Goal: Task Accomplishment & Management: Use online tool/utility

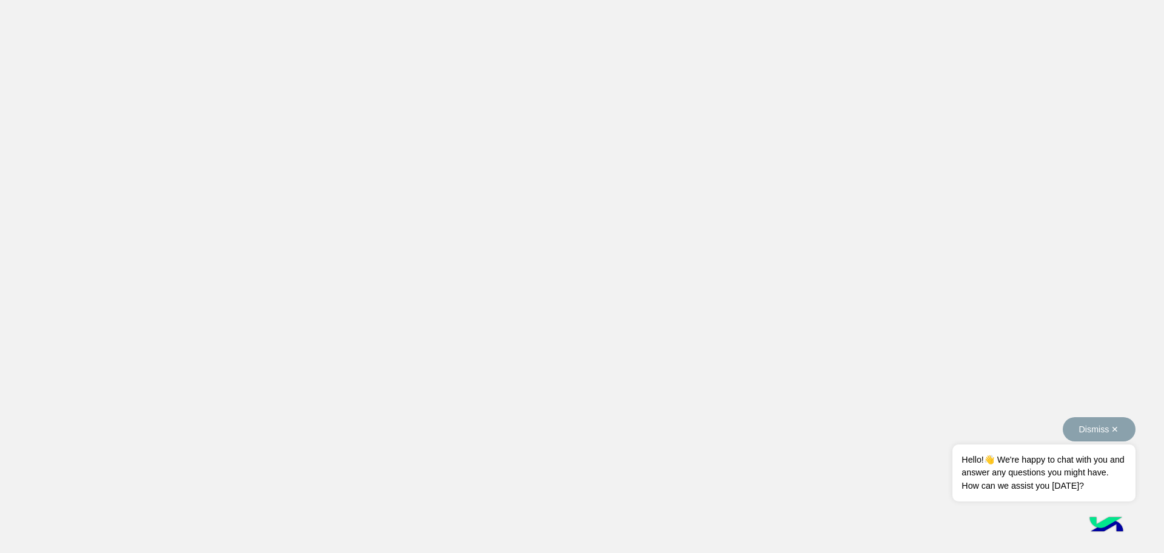
click at [1107, 428] on button "Dismiss ✕" at bounding box center [1099, 429] width 73 height 24
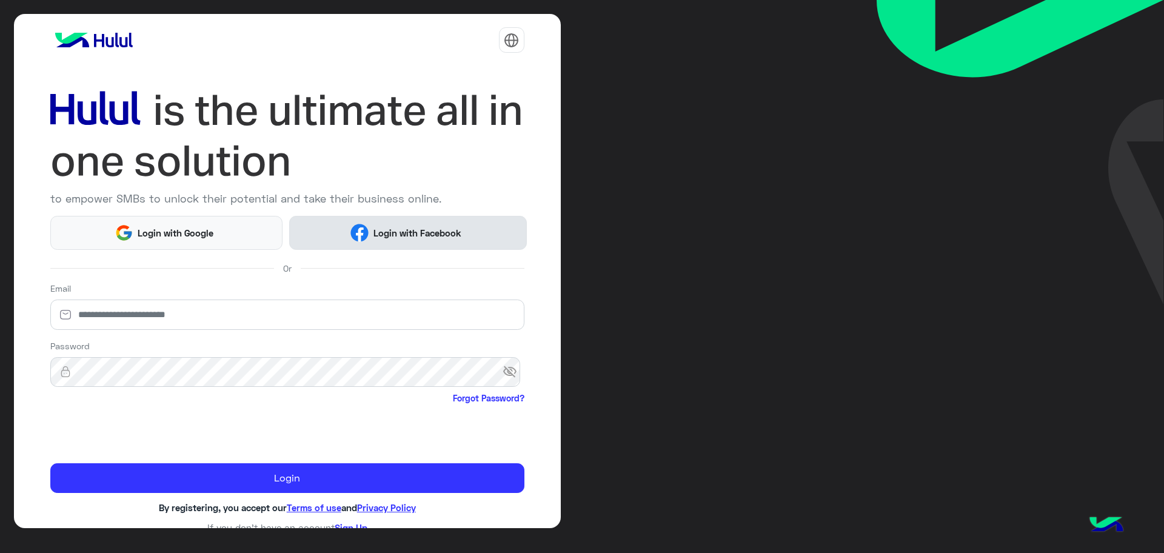
click at [396, 222] on button "Login with Facebook" at bounding box center [407, 232] width 237 height 33
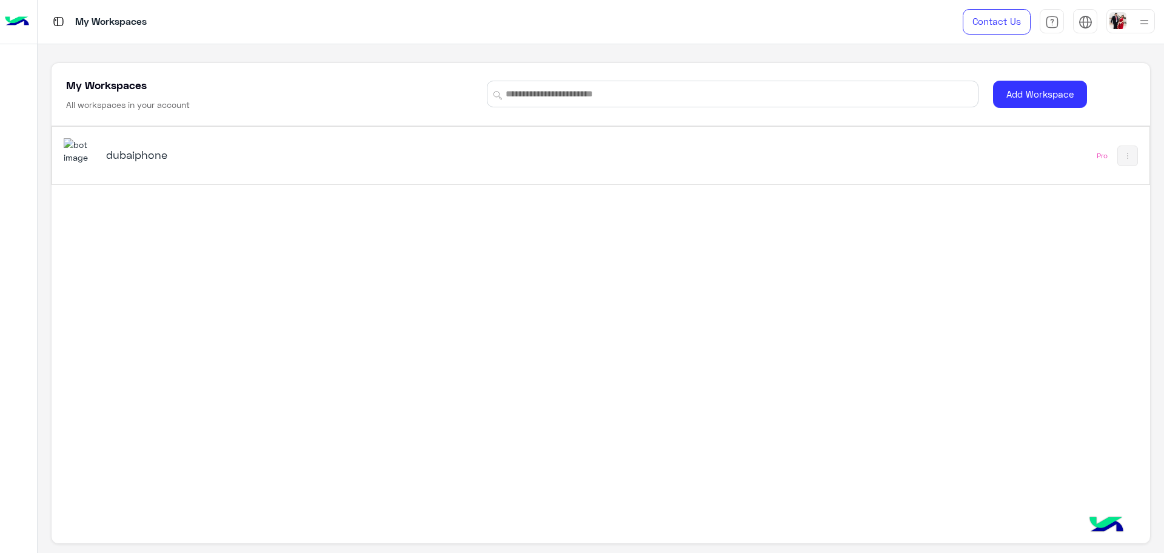
click at [144, 156] on h5 "dubaiphone" at bounding box center [299, 154] width 387 height 15
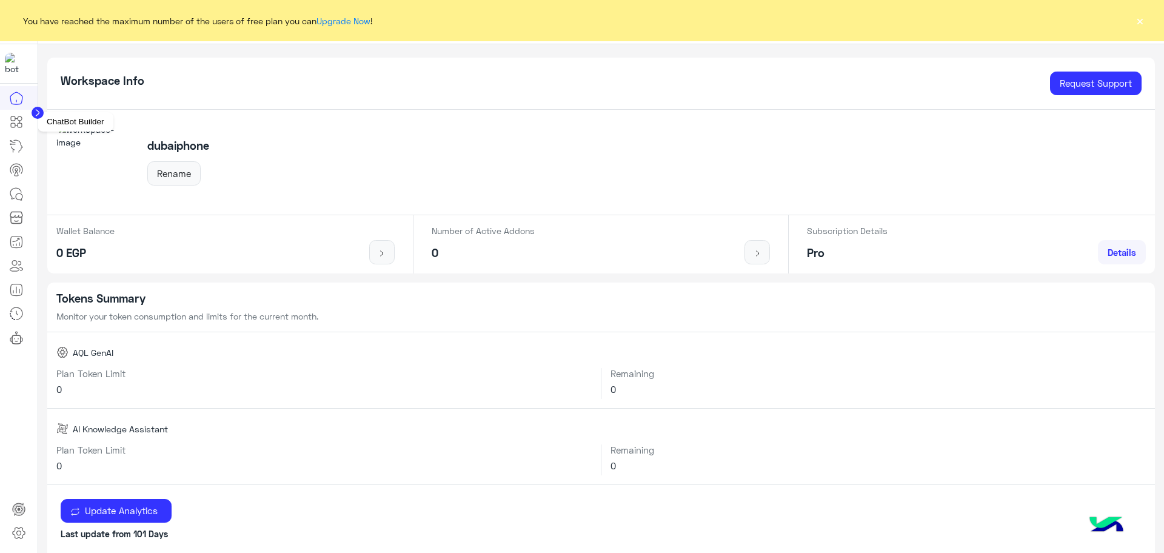
click at [16, 128] on icon at bounding box center [16, 122] width 15 height 15
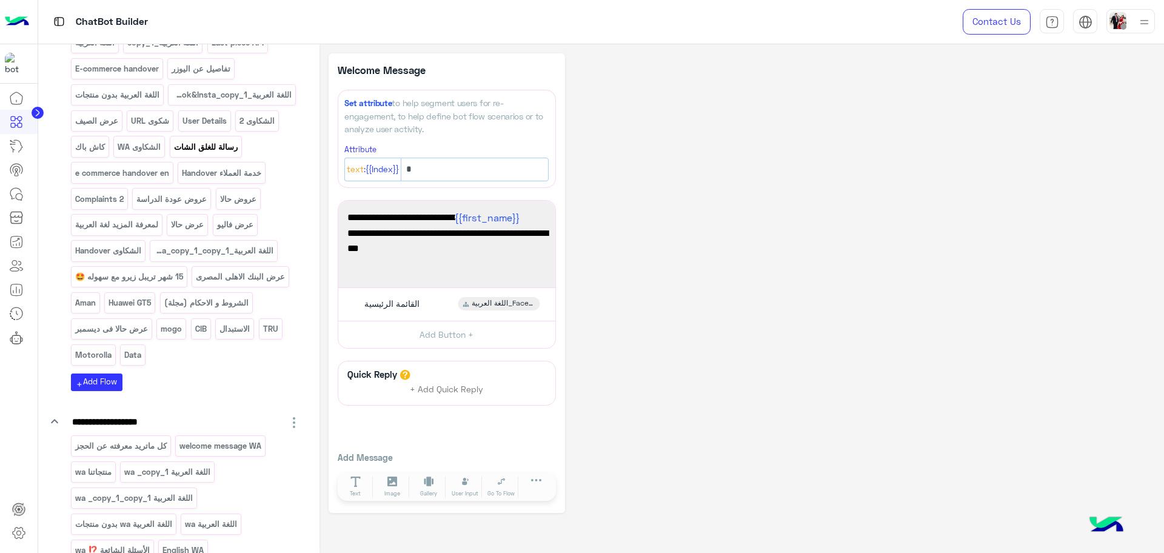
scroll to position [152, 0]
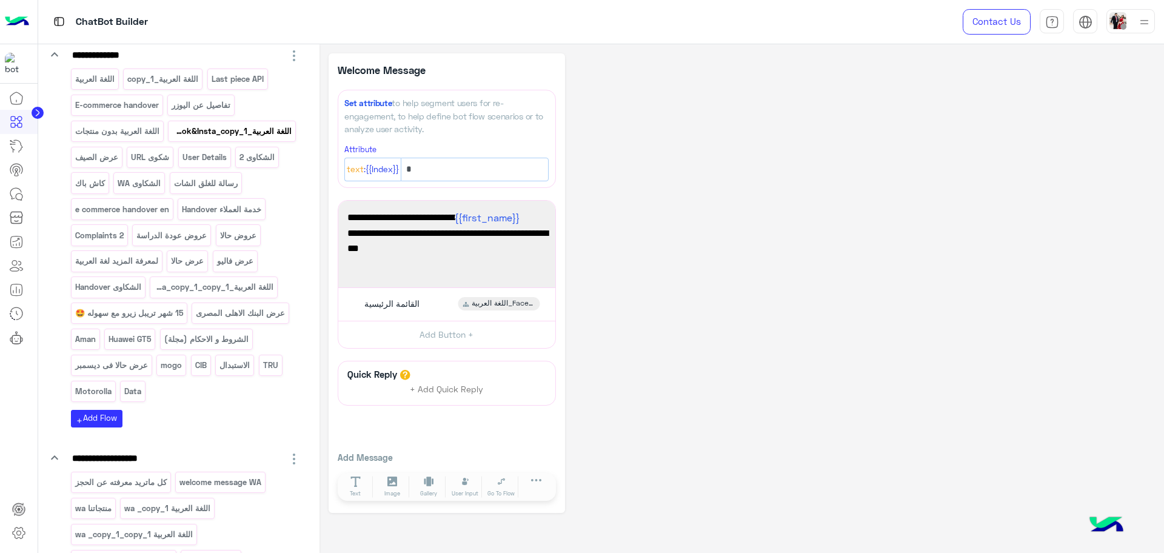
click at [172, 138] on p "اللغة العربية_Facebook&Insta_copy_1" at bounding box center [232, 131] width 121 height 14
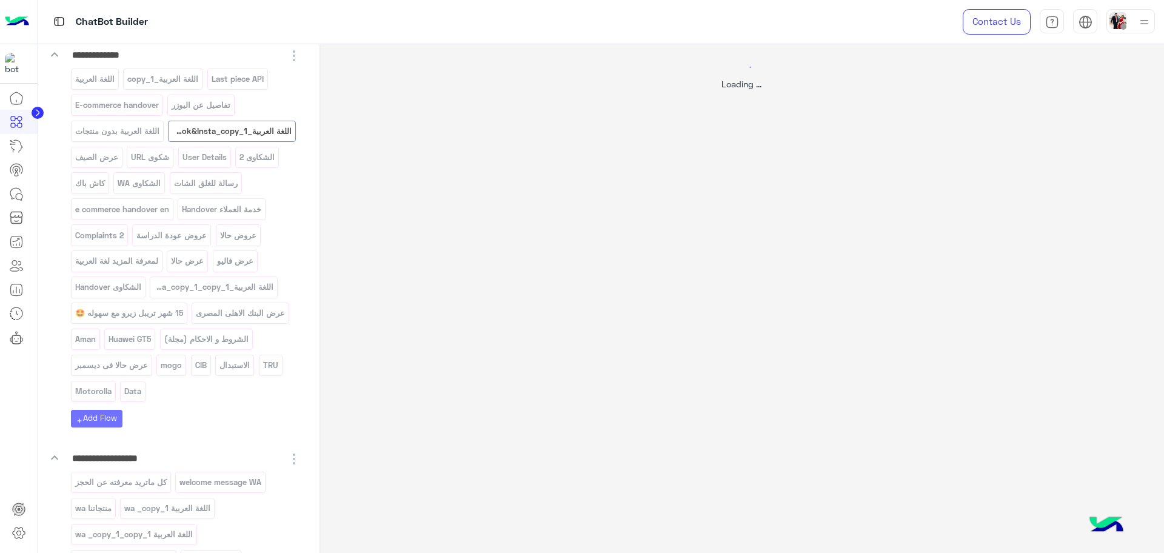
select select "*"
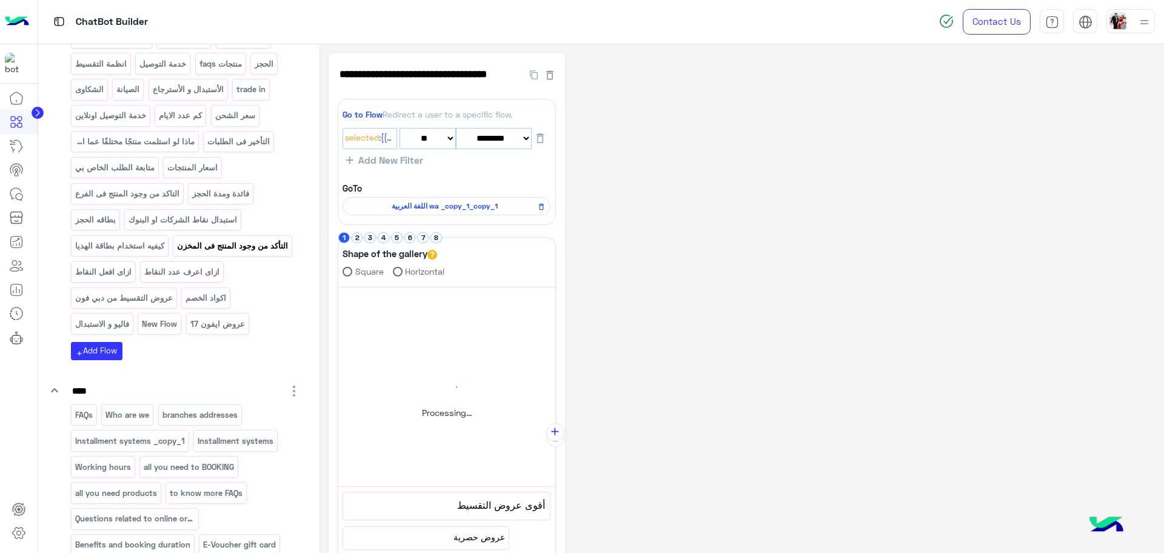
scroll to position [1213, 0]
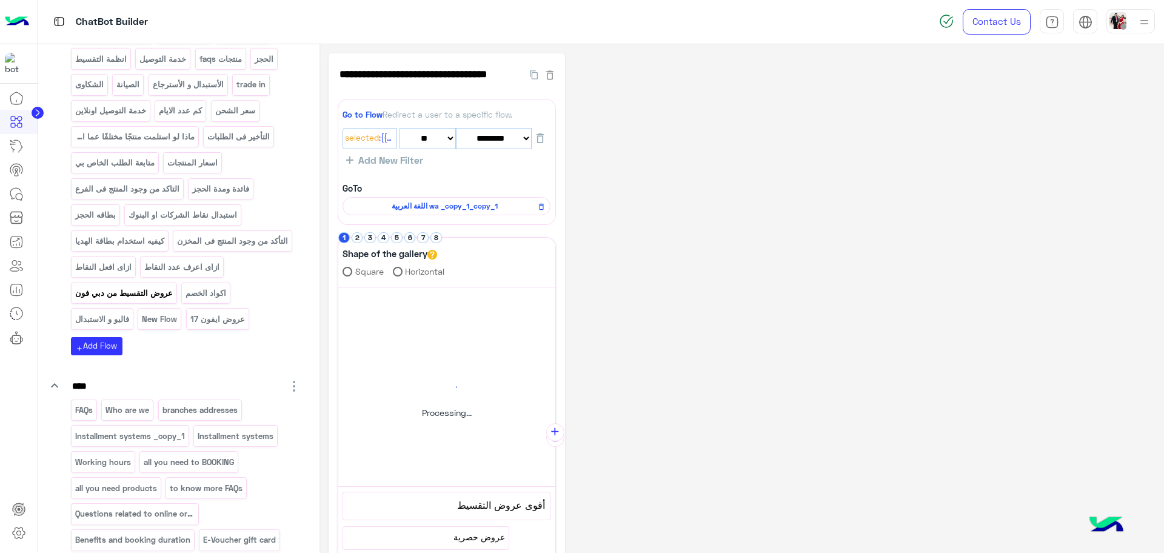
click at [173, 300] on p "عروض التقسيط من دبي فون" at bounding box center [123, 293] width 99 height 14
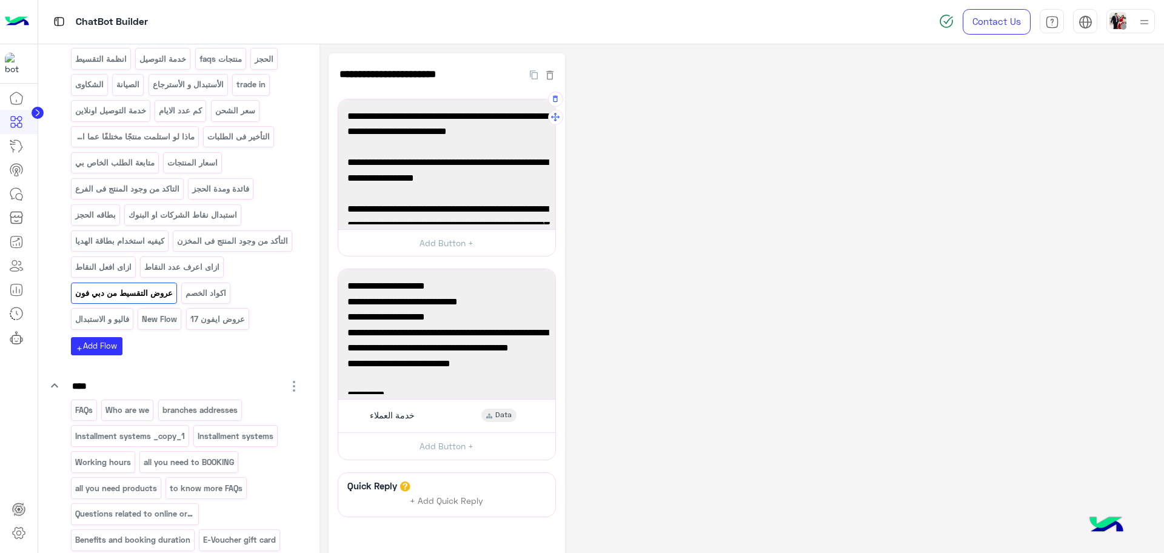
click at [403, 144] on span "✅ Halan: خصم 40% من سعر الكاش مع تقسيط على 30 او 36 شهر بدون مصاريف لجميع المنت…" at bounding box center [446, 132] width 199 height 47
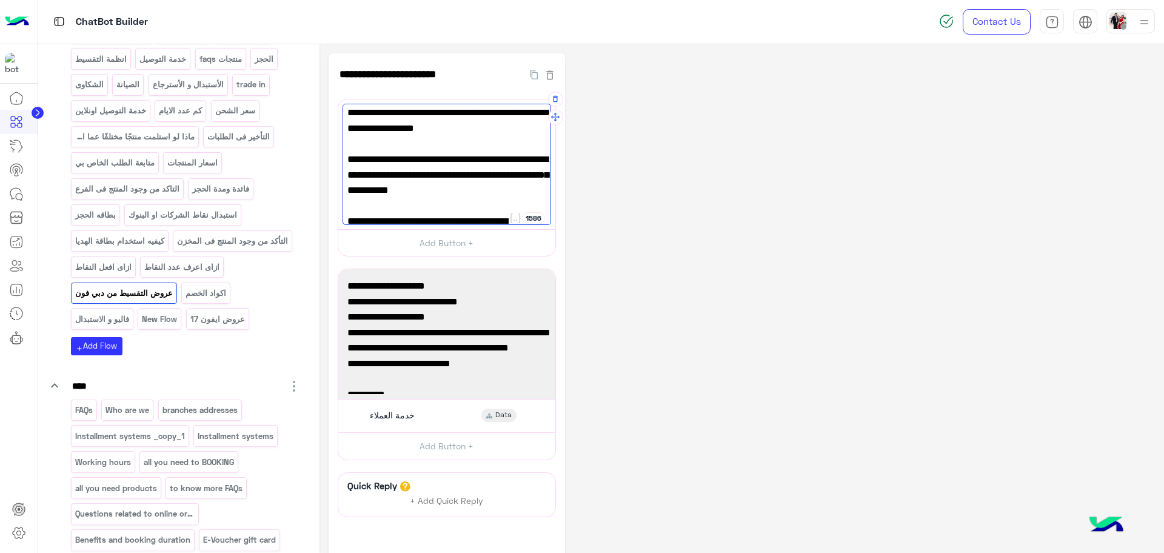
scroll to position [76, 0]
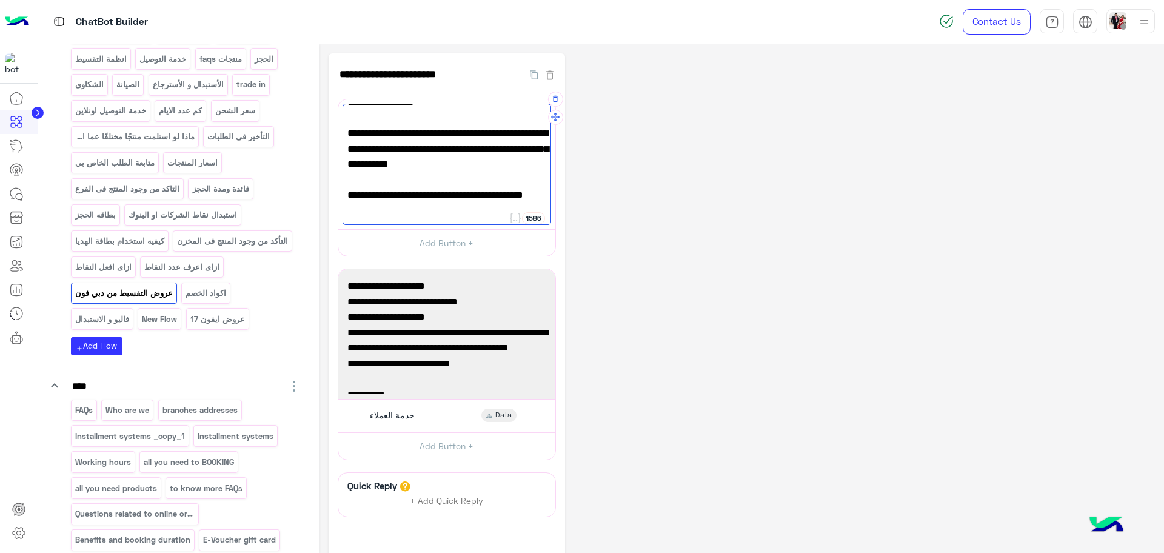
drag, startPoint x: 407, startPoint y: 198, endPoint x: 348, endPoint y: 146, distance: 79.1
click at [348, 146] on span "✅ TRU: خصم 50% من السعر الرسمى مع تقسيط على 24 شهر لجميع المنتجات بدون مصاريف م…" at bounding box center [446, 172] width 199 height 62
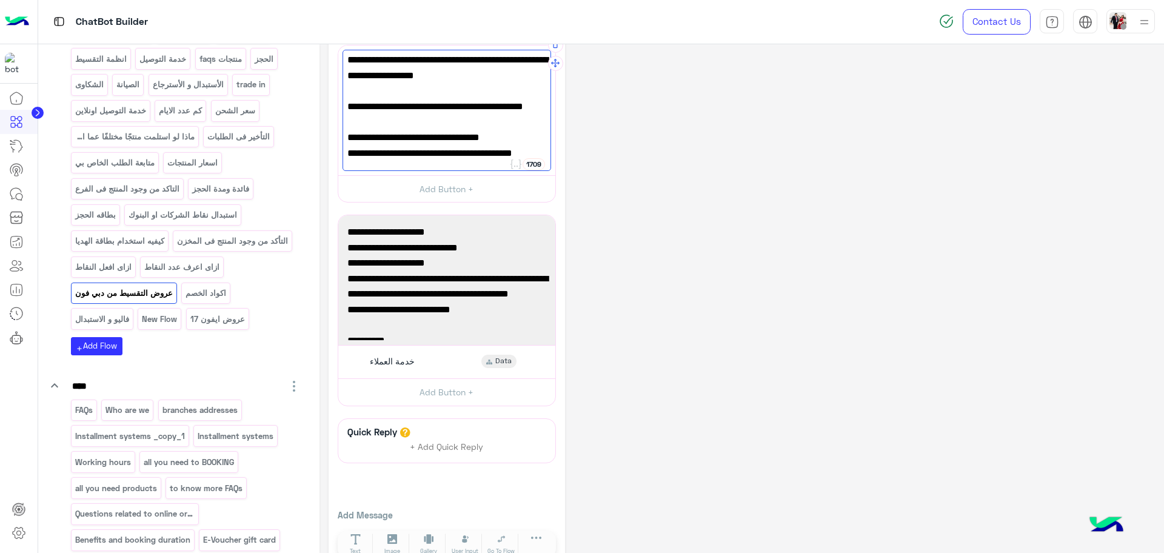
scroll to position [6, 0]
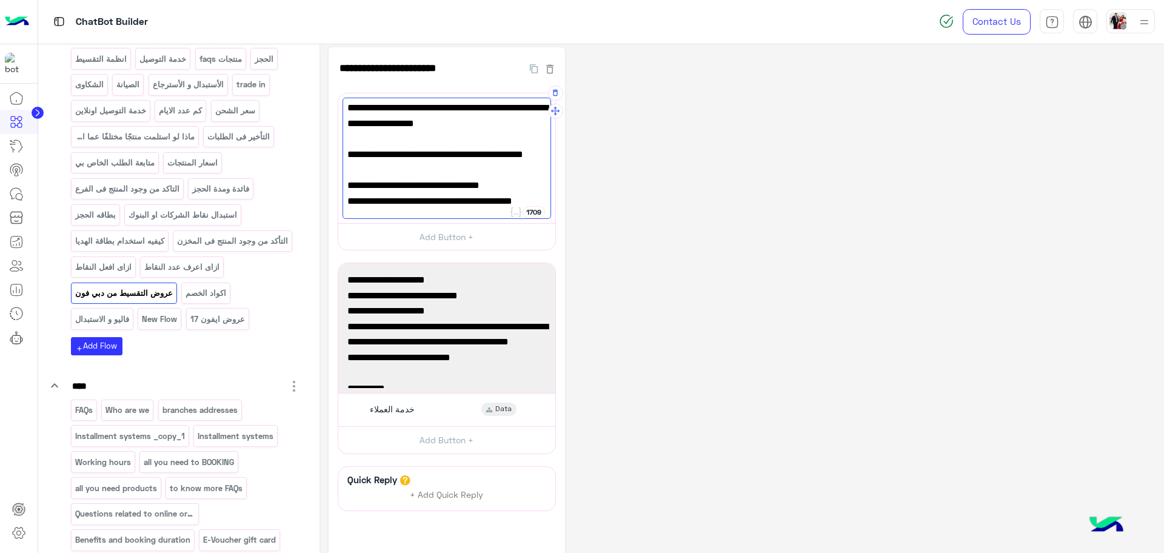
click at [409, 198] on span "على 12 شهر بدون فوائد بدون مصاريف بسعر الرسمى" at bounding box center [446, 193] width 199 height 31
drag, startPoint x: 454, startPoint y: 204, endPoint x: 412, endPoint y: 173, distance: 51.2
click at [412, 173] on div "✅ Halan: خصم 40% من سعر الكاش مع تقسيط على 30 او 36 شهر بدون مصاريف لجميع المنت…" at bounding box center [447, 158] width 209 height 121
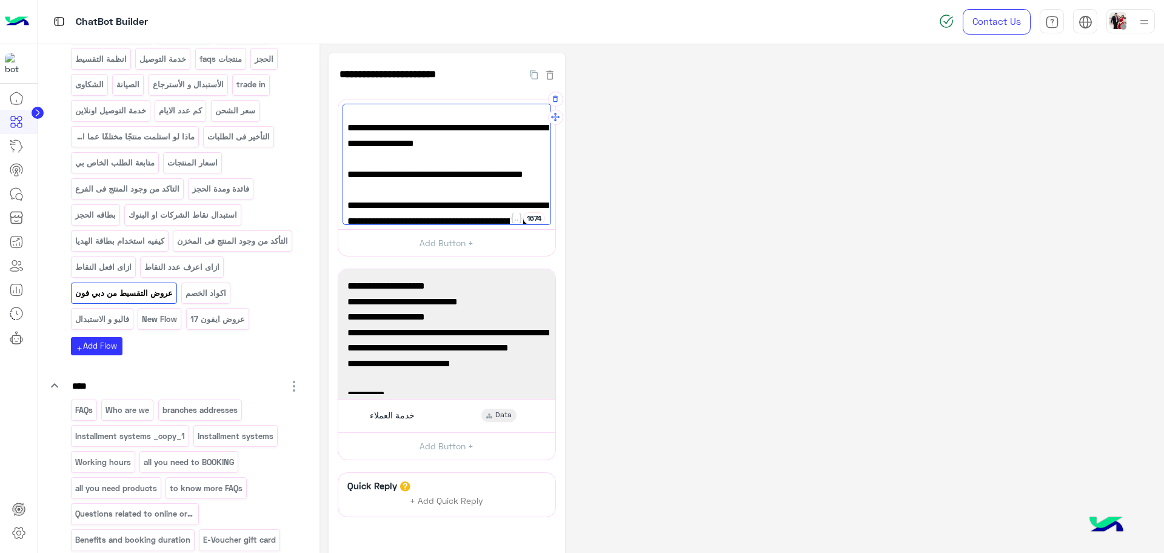
scroll to position [110, 0]
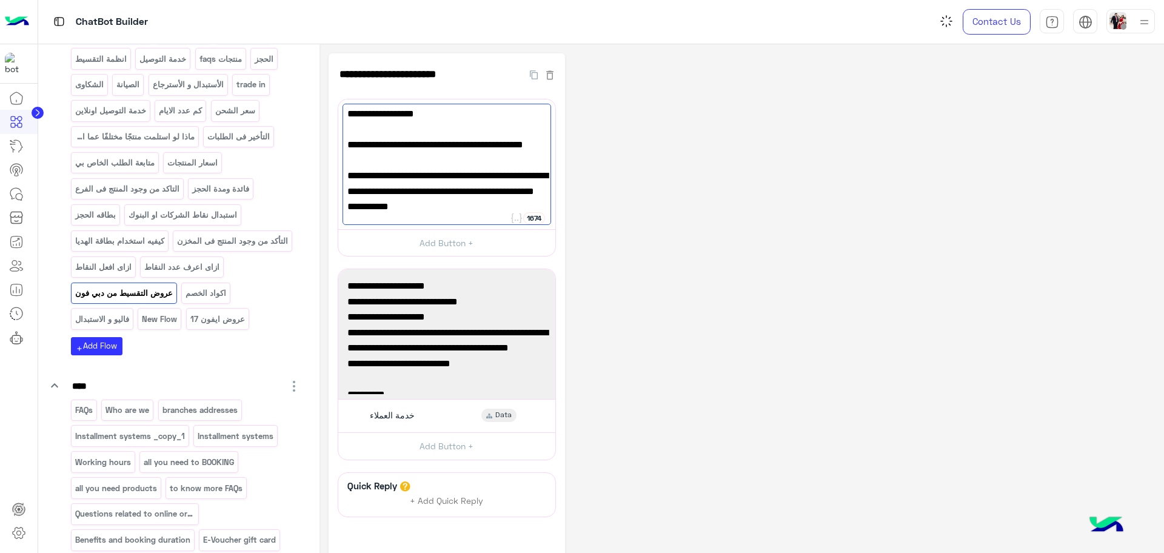
type textarea "**********"
click at [652, 227] on div "**********" at bounding box center [742, 339] width 827 height 572
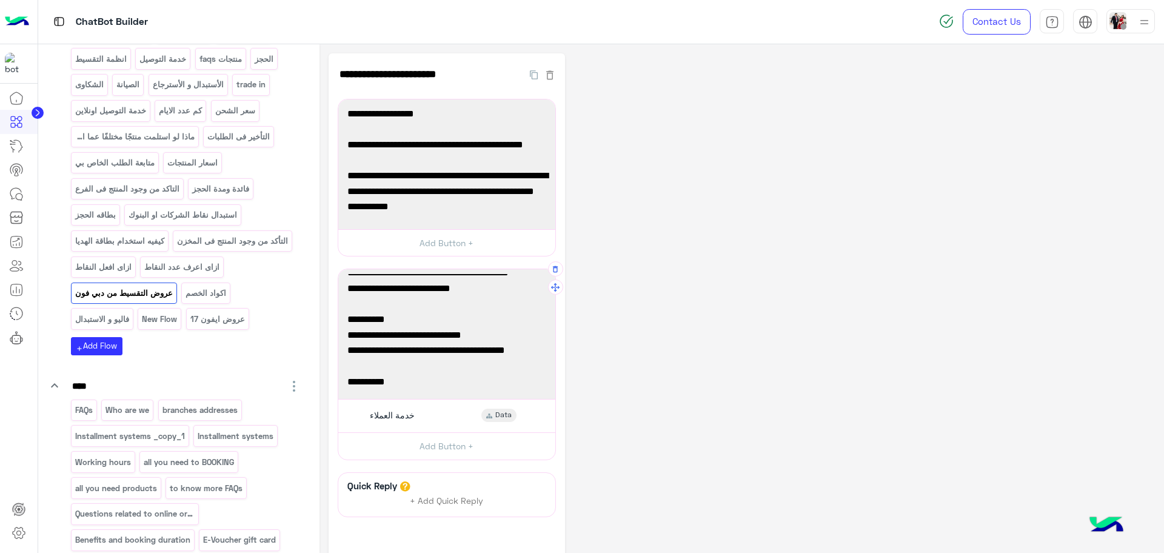
scroll to position [0, 0]
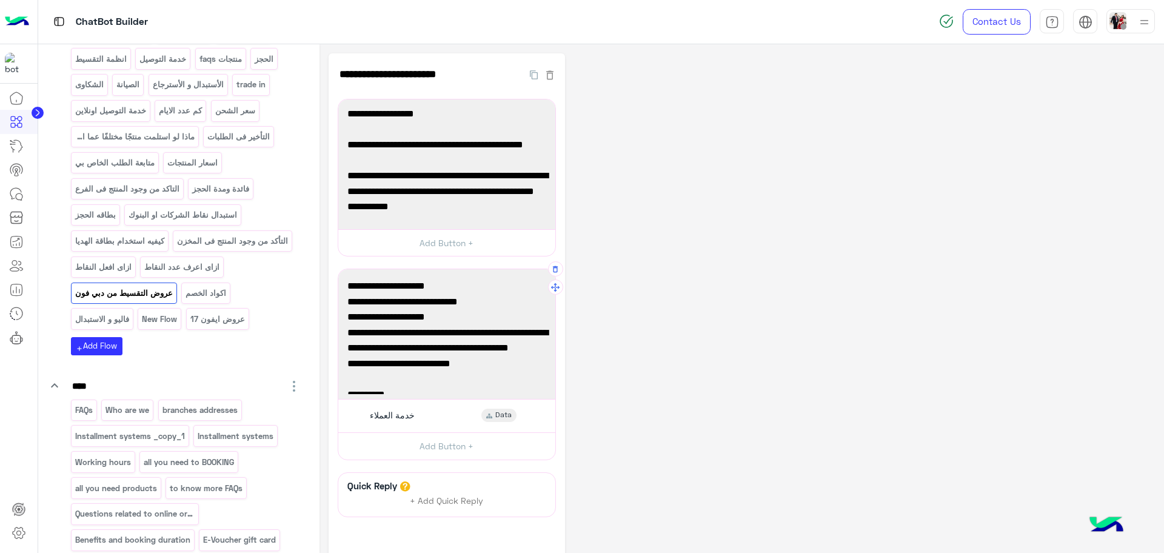
click at [409, 338] on span "- 12شهر بسعر قبل الخصم +10% خصم إضافي، بروموكود: NBE10 ماعدا iPhone 17 Series ب…" at bounding box center [446, 348] width 199 height 47
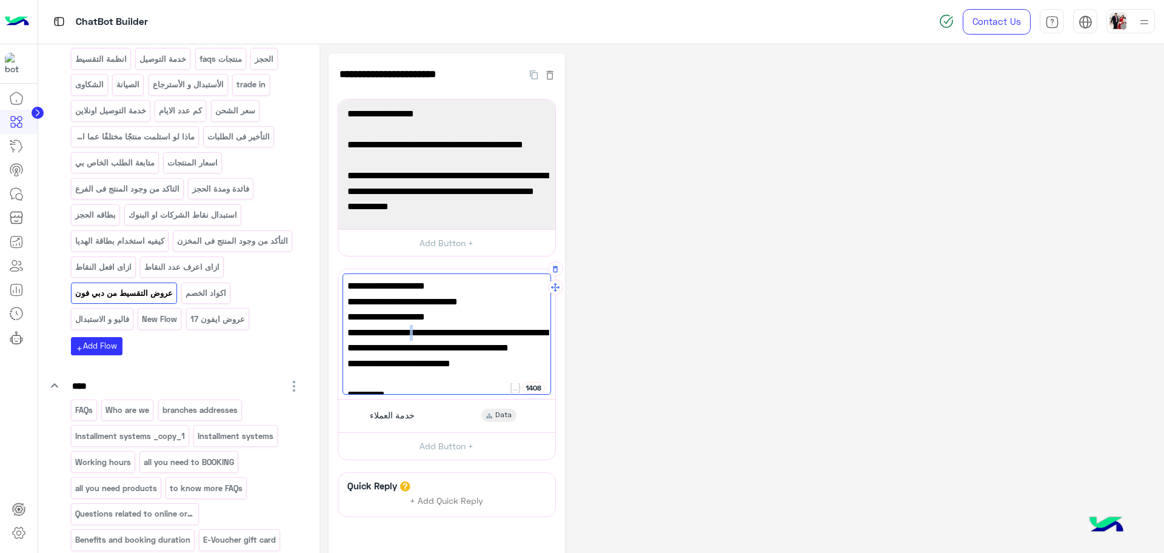
click at [409, 338] on span "- 12شهر بسعر قبل الخصم +10% خصم إضافي، بروموكود: NBE10 ماعدا iPhone 17 Series ب…" at bounding box center [446, 348] width 199 height 47
click at [416, 366] on span "- 12شهر بسعر قبل الخصم +10% خصم إضافي، بروموكود: NBE10 ماعدا iPhone 17 Series ب…" at bounding box center [446, 348] width 199 height 47
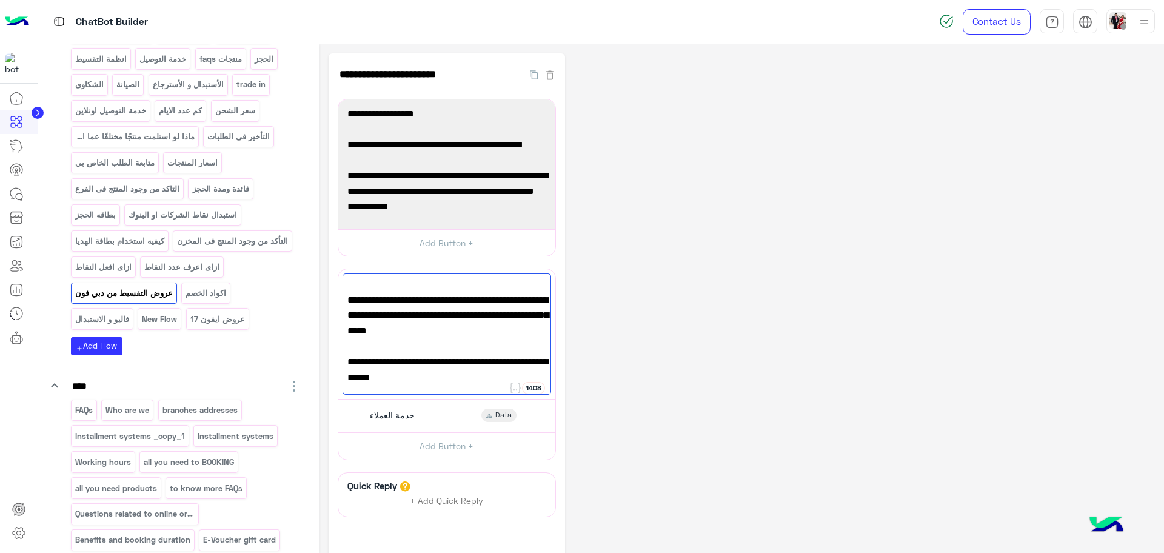
click at [847, 384] on div "**********" at bounding box center [742, 339] width 827 height 572
